Goal: Check status

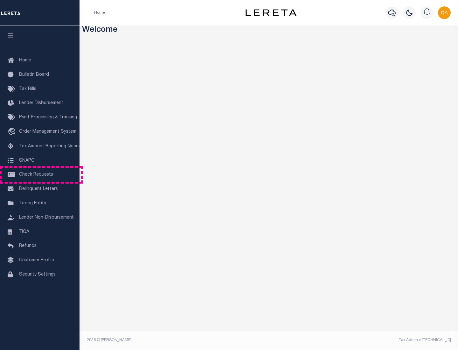
click at [40, 175] on span "Check Requests" at bounding box center [36, 174] width 34 height 4
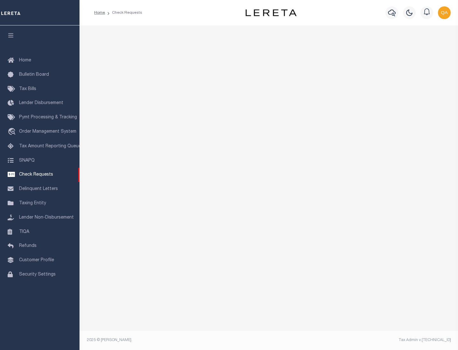
select select "50"
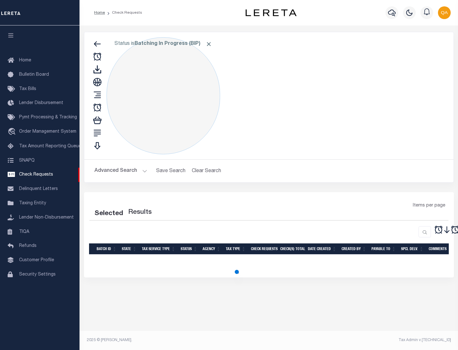
select select "50"
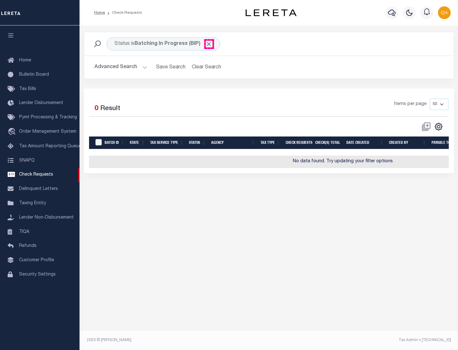
click at [209, 44] on span "Click to Remove" at bounding box center [208, 44] width 7 height 7
